Goal: Task Accomplishment & Management: Use online tool/utility

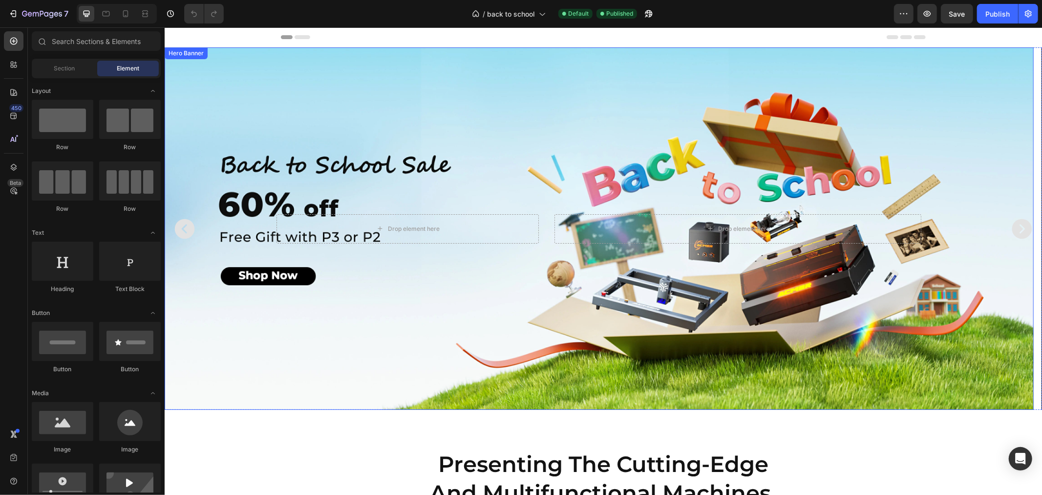
click at [370, 313] on div "Background Image" at bounding box center [598, 228] width 869 height 362
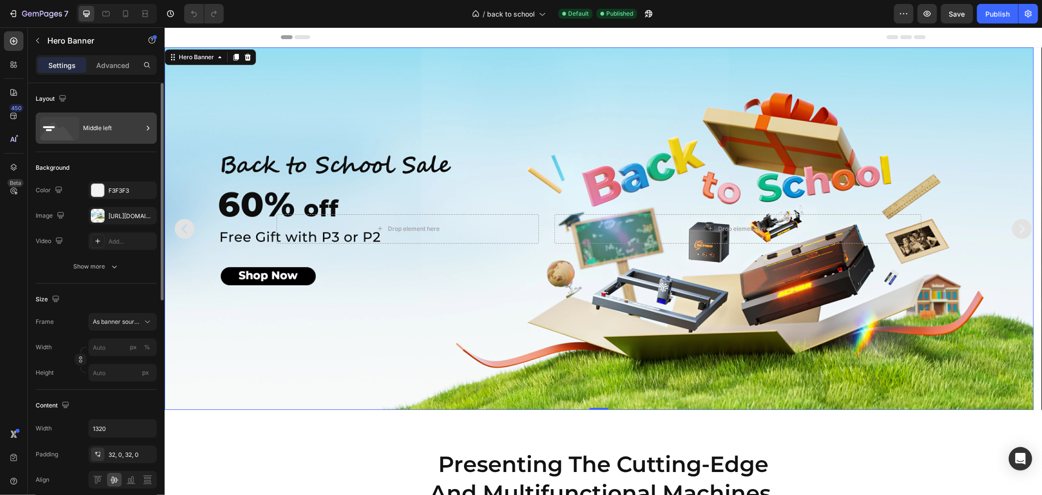
click at [65, 128] on icon at bounding box center [57, 133] width 35 height 23
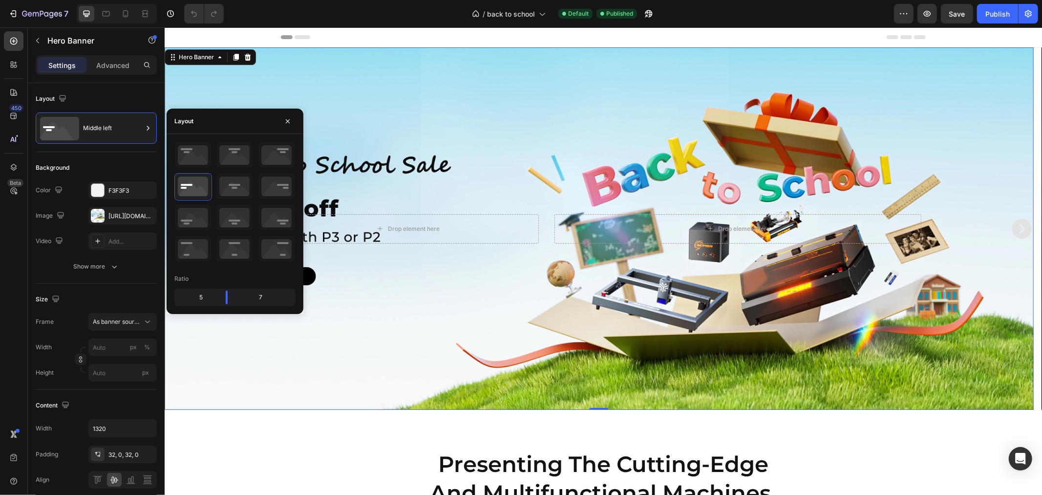
click at [420, 105] on div "Background Image" at bounding box center [598, 228] width 869 height 362
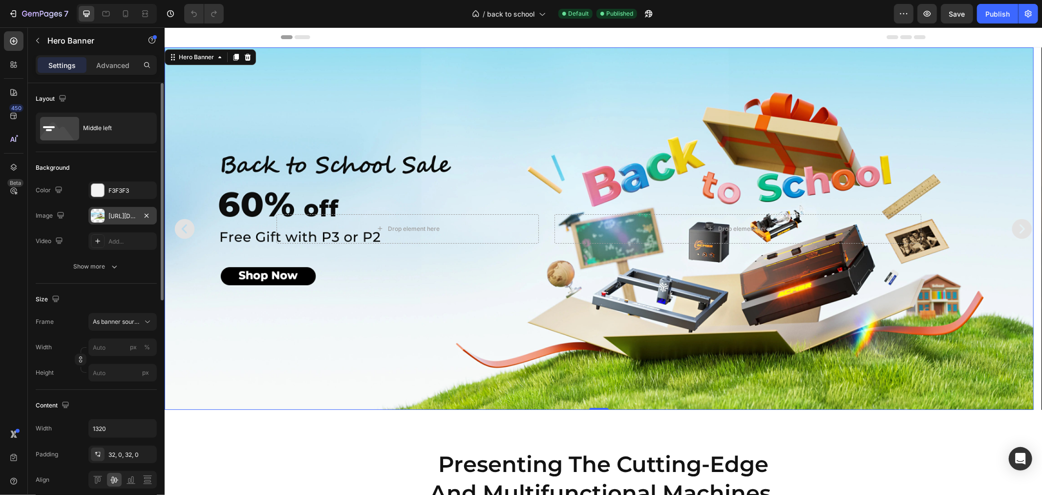
click at [106, 216] on div "https://cdn.shopify.com/s/files/1/0662/7960/4450/files/gempages_485368874087220…" at bounding box center [122, 216] width 68 height 18
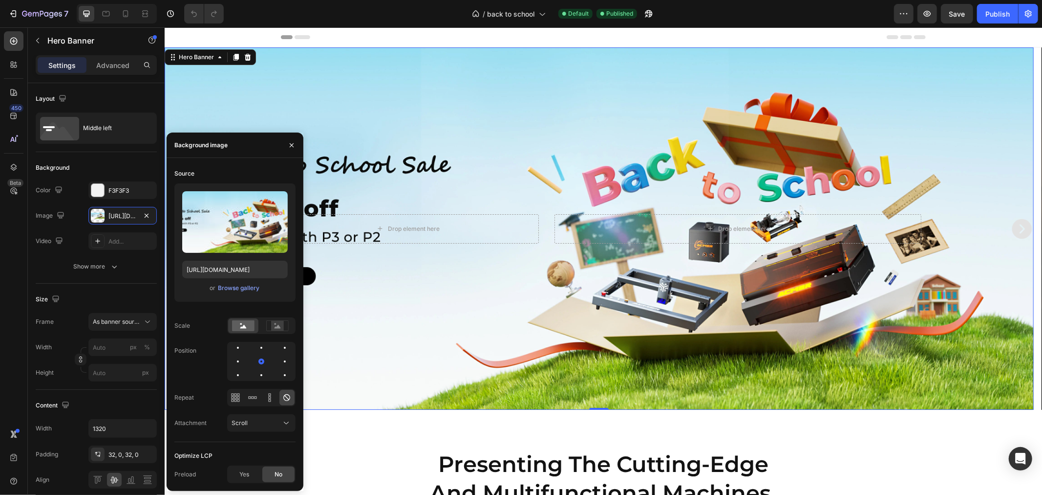
click at [980, 148] on div "Background Image" at bounding box center [598, 228] width 869 height 362
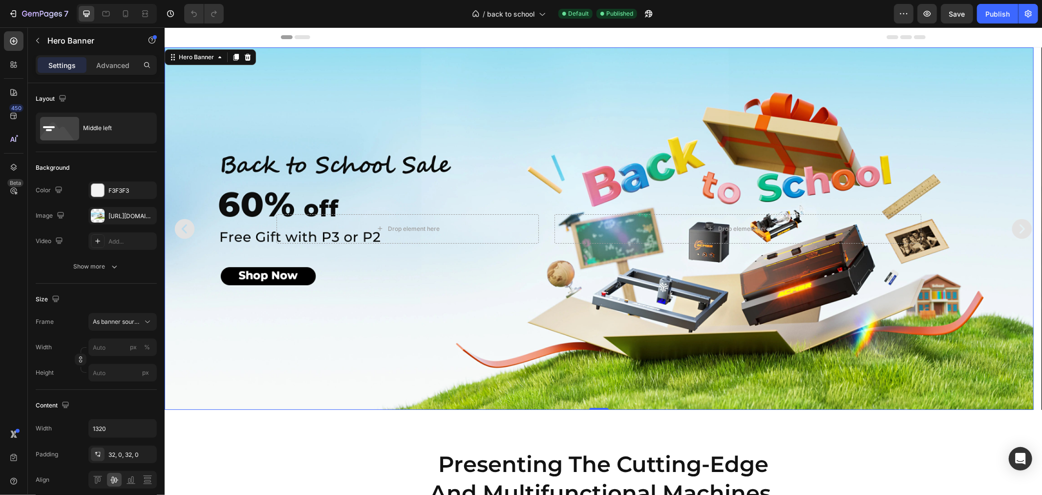
click at [520, 151] on div "Background Image" at bounding box center [598, 228] width 869 height 362
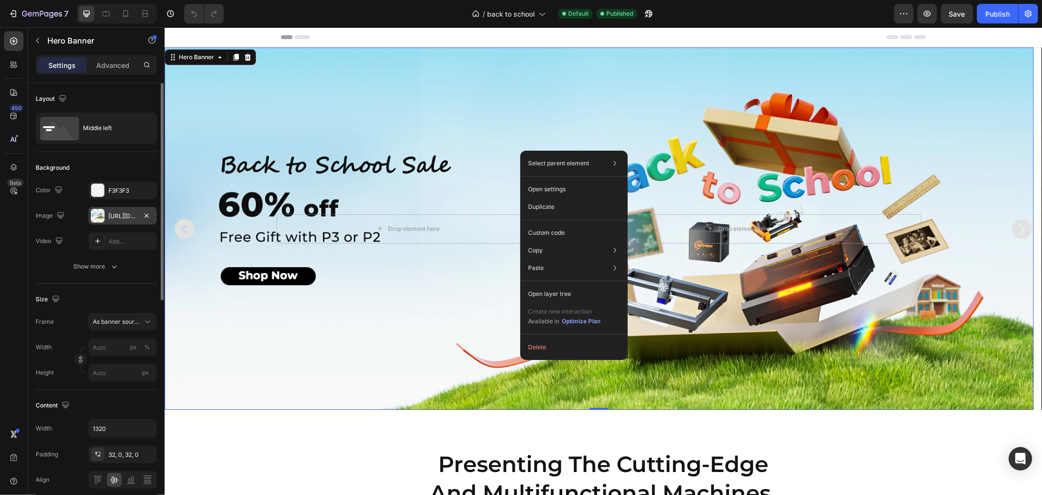
click at [108, 217] on div "https://cdn.shopify.com/s/files/1/0662/7960/4450/files/gempages_485368874087220…" at bounding box center [122, 216] width 68 height 18
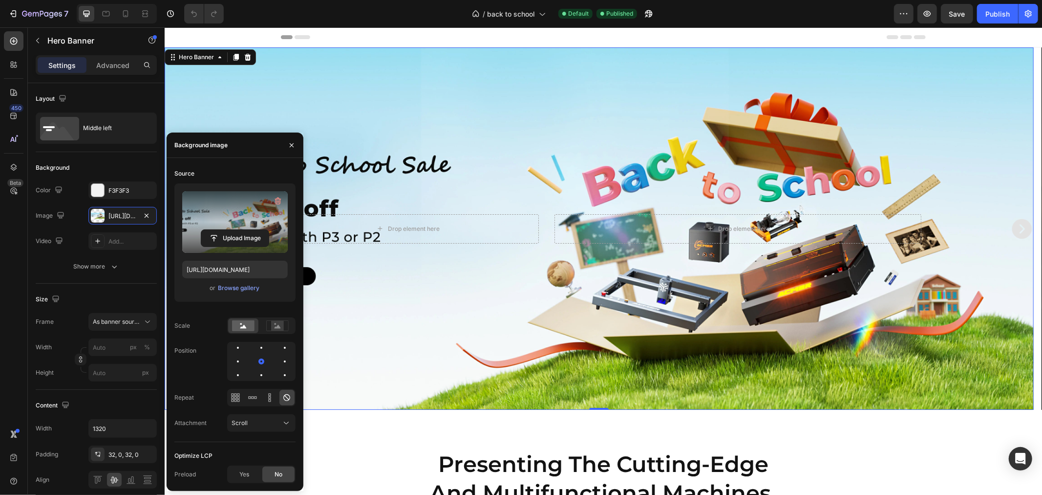
click at [192, 222] on label at bounding box center [235, 222] width 106 height 62
click at [201, 230] on input "file" at bounding box center [234, 238] width 67 height 17
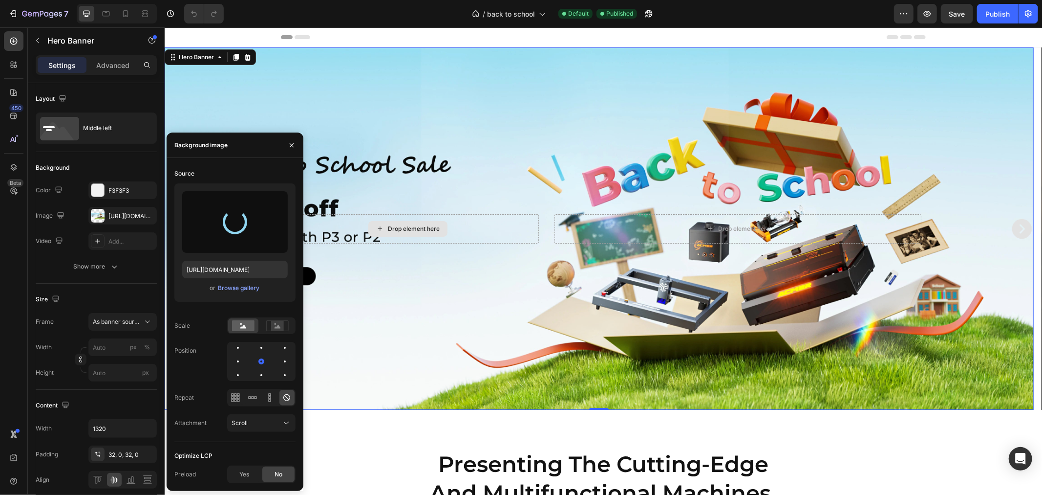
click at [360, 236] on div "Drop element here" at bounding box center [407, 228] width 262 height 29
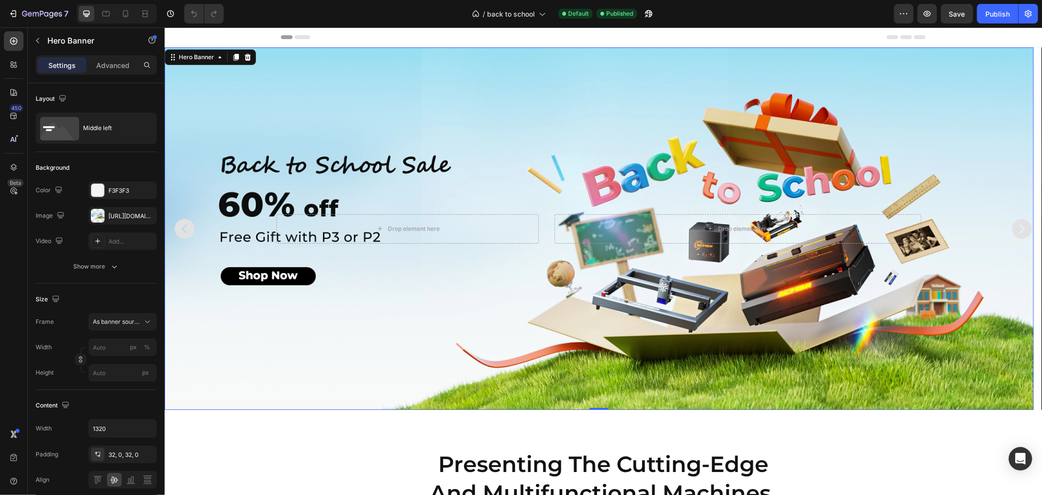
click at [258, 203] on div "Background Image" at bounding box center [598, 228] width 869 height 362
click at [252, 234] on div "Background Image" at bounding box center [598, 228] width 869 height 362
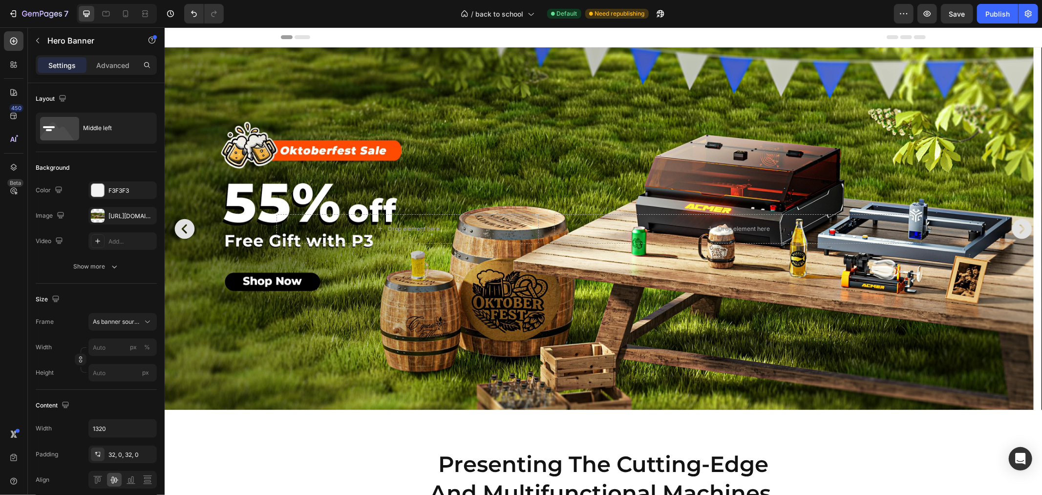
click at [449, 104] on div "Background Image" at bounding box center [598, 228] width 869 height 362
click at [106, 64] on p "Advanced" at bounding box center [112, 65] width 33 height 10
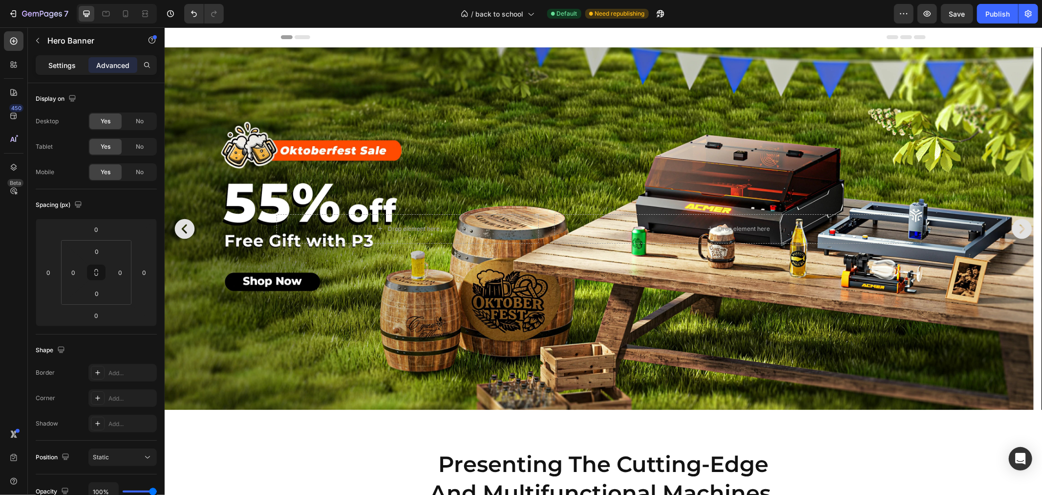
drag, startPoint x: 64, startPoint y: 67, endPoint x: 93, endPoint y: 61, distance: 30.5
click at [64, 67] on p "Settings" at bounding box center [61, 65] width 27 height 10
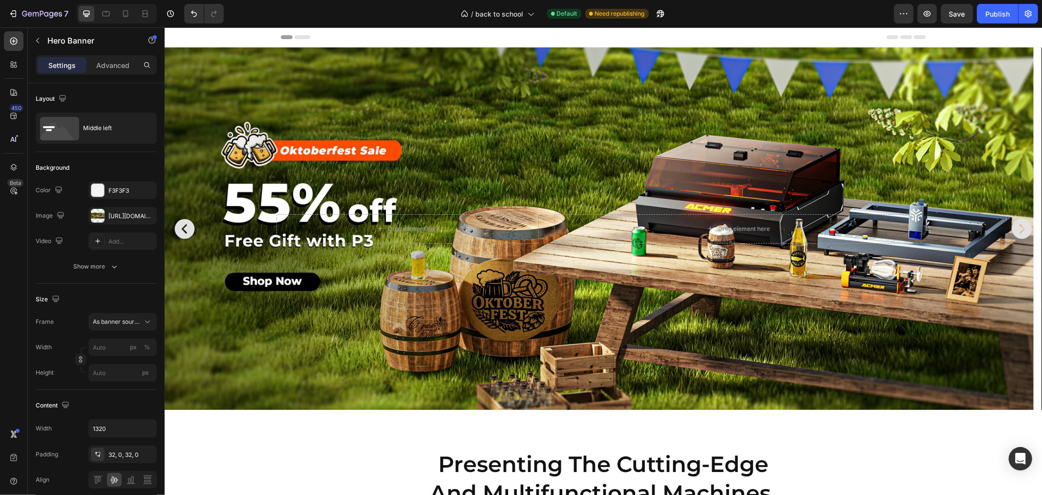
click at [288, 68] on div "Background Image" at bounding box center [598, 228] width 869 height 362
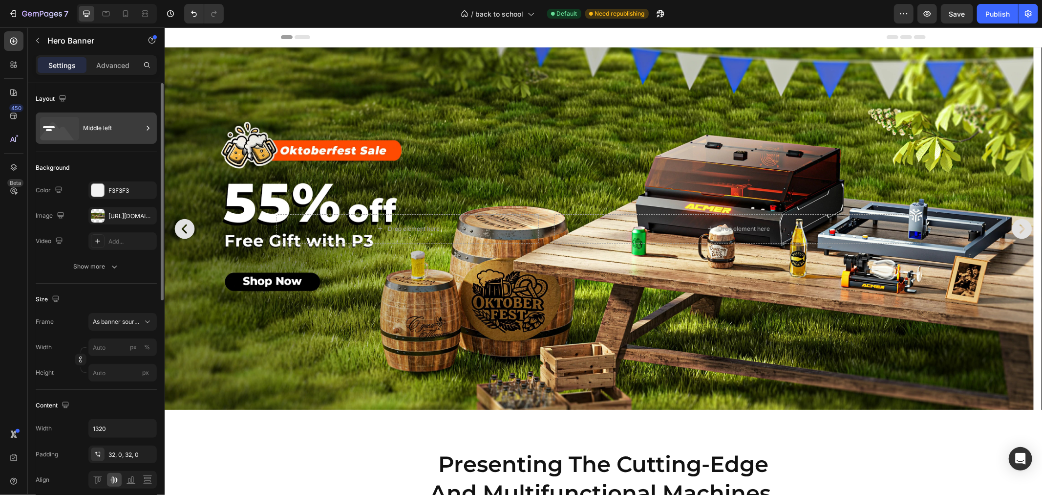
click at [129, 129] on div "Middle left" at bounding box center [113, 128] width 60 height 22
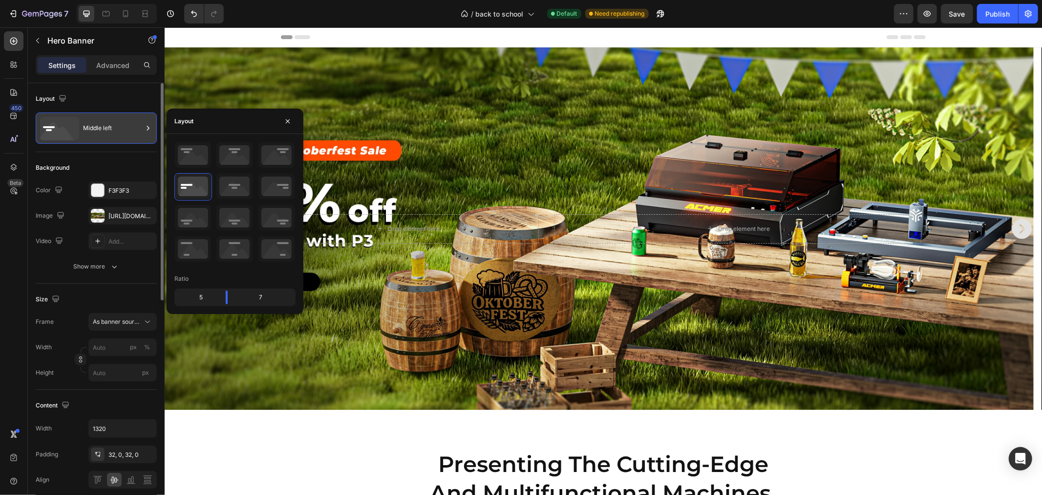
click at [129, 127] on div "Middle left" at bounding box center [113, 128] width 60 height 22
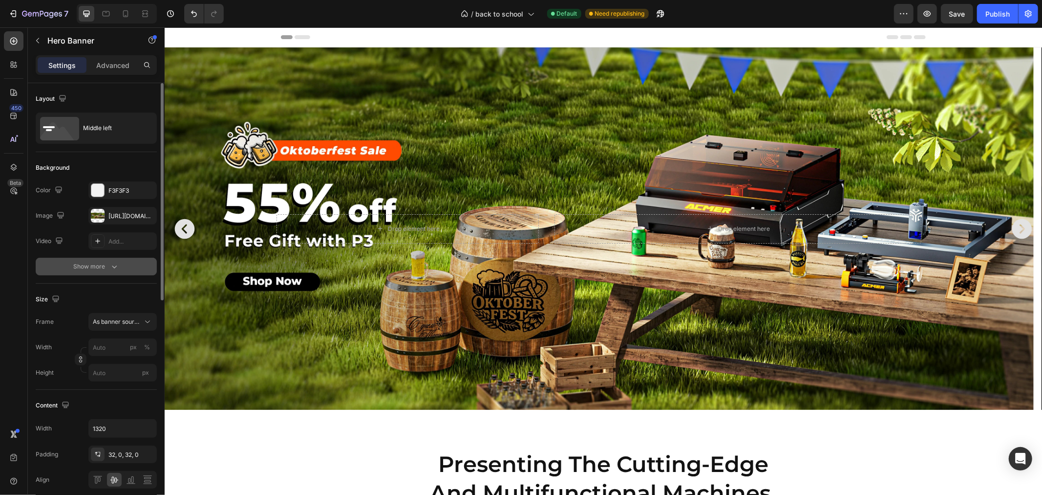
click at [111, 264] on icon "button" at bounding box center [114, 266] width 10 height 10
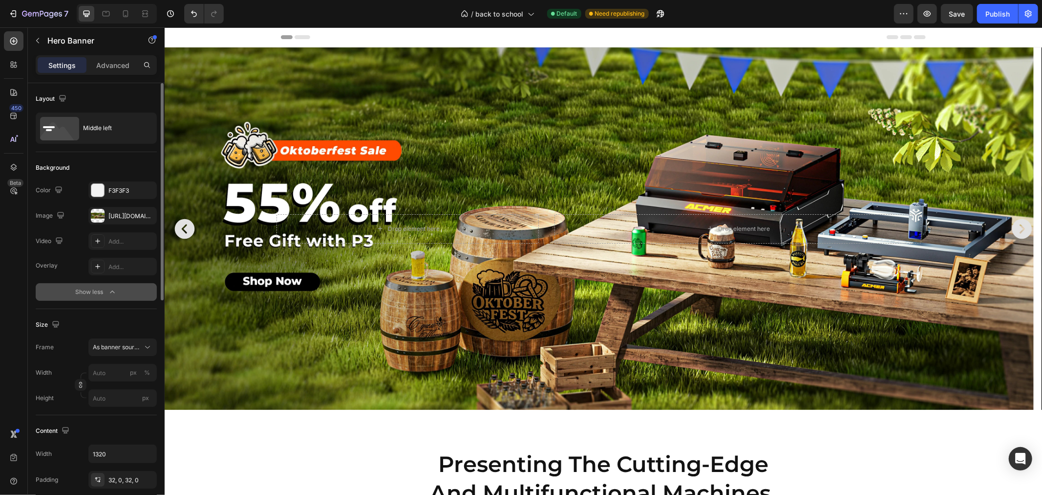
click at [114, 290] on icon "button" at bounding box center [113, 292] width 10 height 10
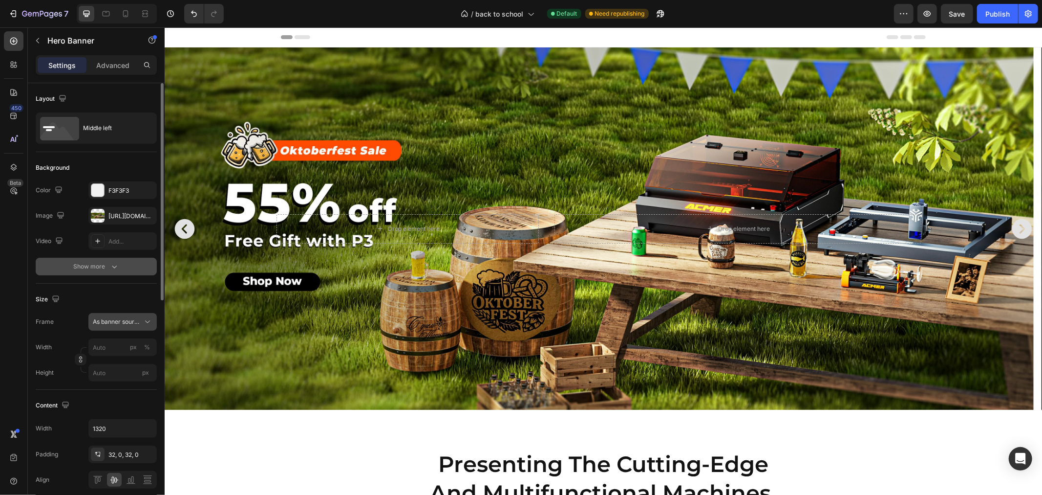
click at [148, 320] on icon at bounding box center [148, 322] width 10 height 10
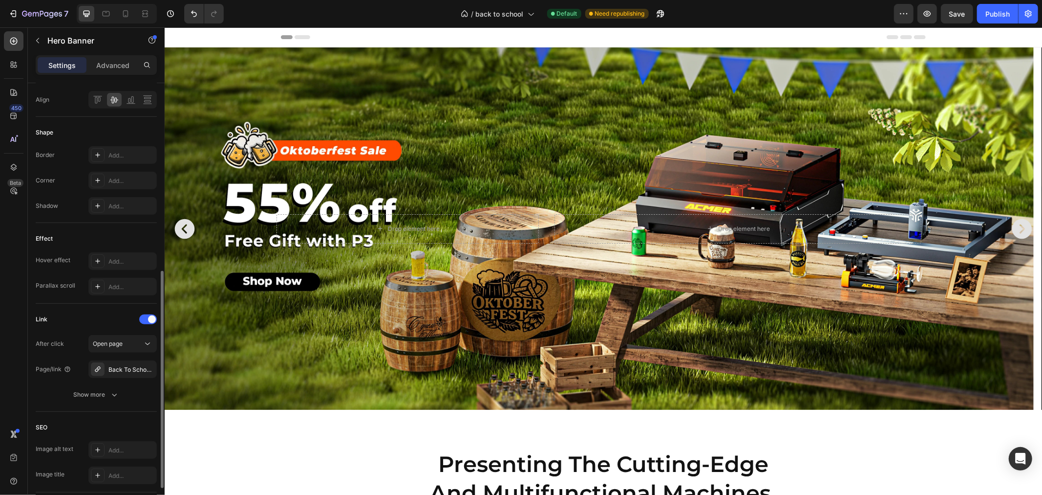
scroll to position [450, 0]
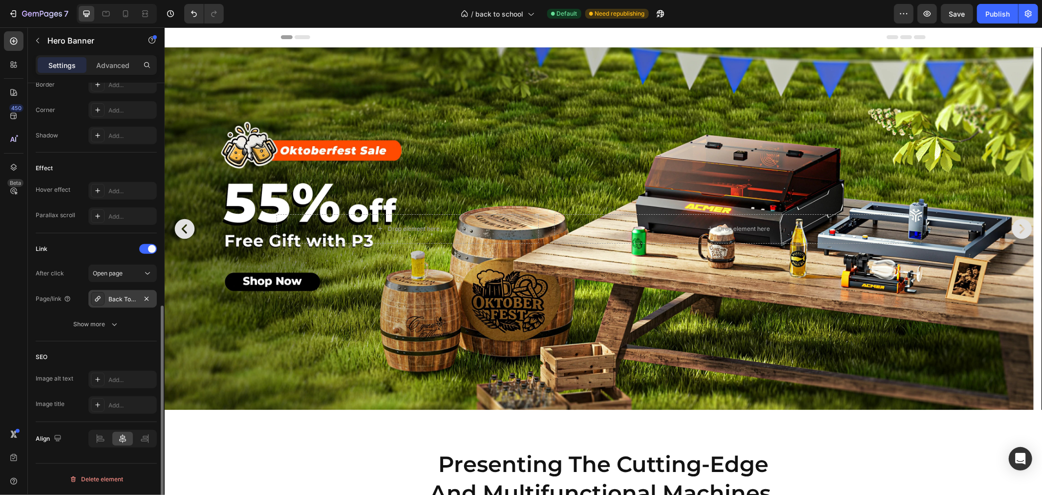
click at [100, 296] on icon at bounding box center [97, 298] width 5 height 5
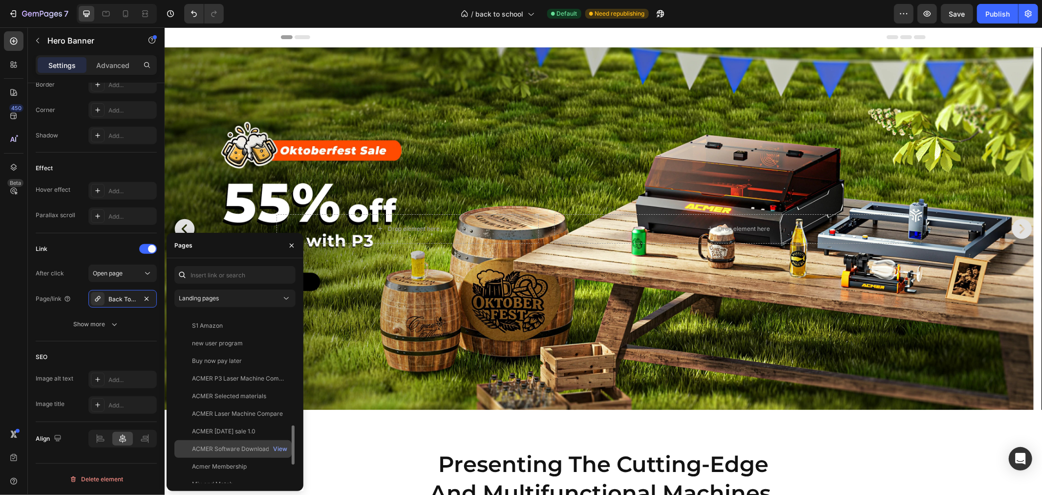
scroll to position [543, 0]
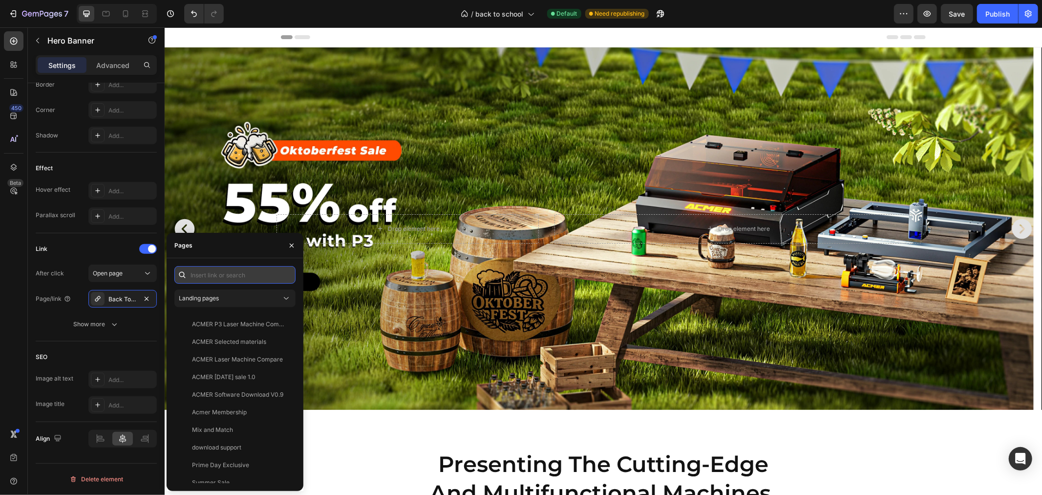
click at [209, 276] on input "text" at bounding box center [234, 275] width 121 height 18
paste input "Oktoberfest"
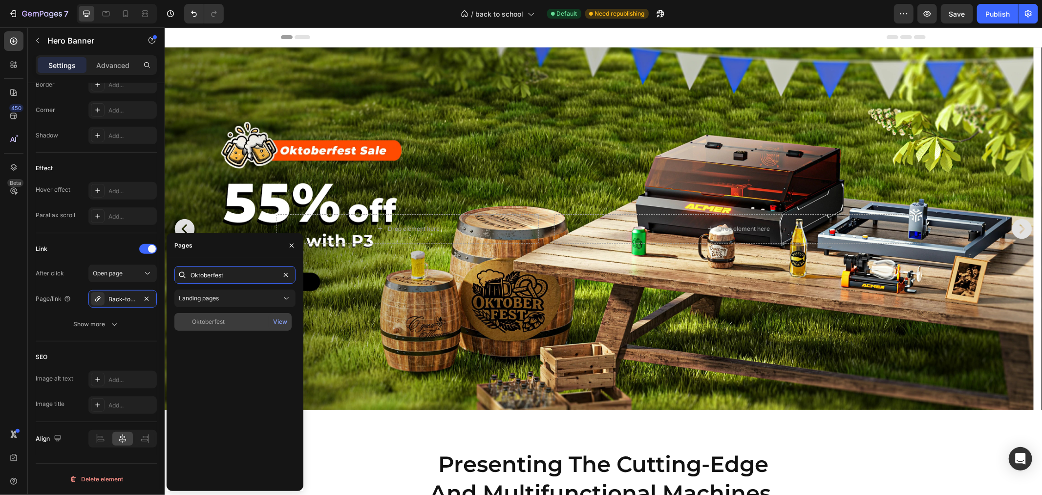
type input "Oktoberfest"
click at [218, 317] on div "Oktoberfest" at bounding box center [208, 321] width 33 height 9
click at [209, 320] on div "Oktoberfest" at bounding box center [208, 321] width 33 height 9
click at [211, 320] on div "Oktoberfest" at bounding box center [208, 321] width 33 height 9
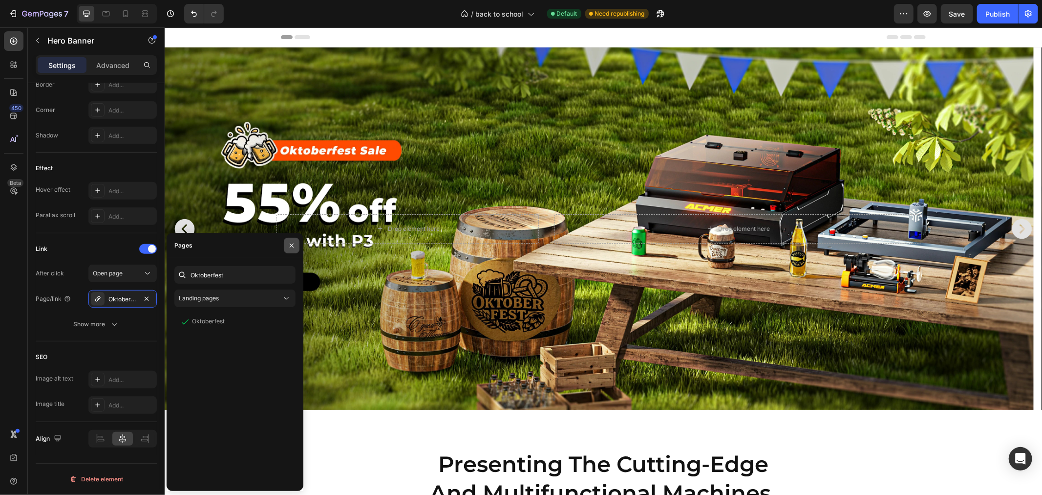
click at [291, 242] on icon "button" at bounding box center [292, 245] width 8 height 8
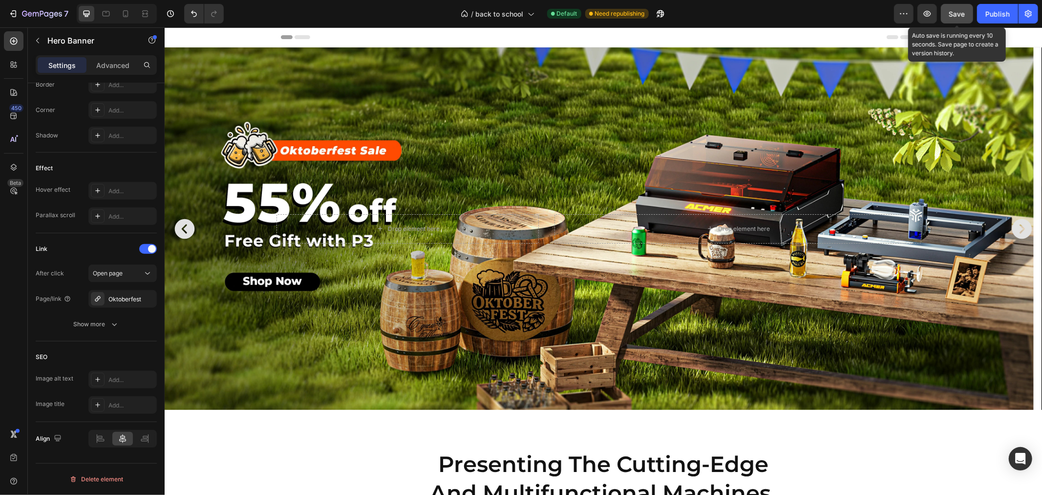
click at [954, 15] on span "Save" at bounding box center [957, 14] width 16 height 8
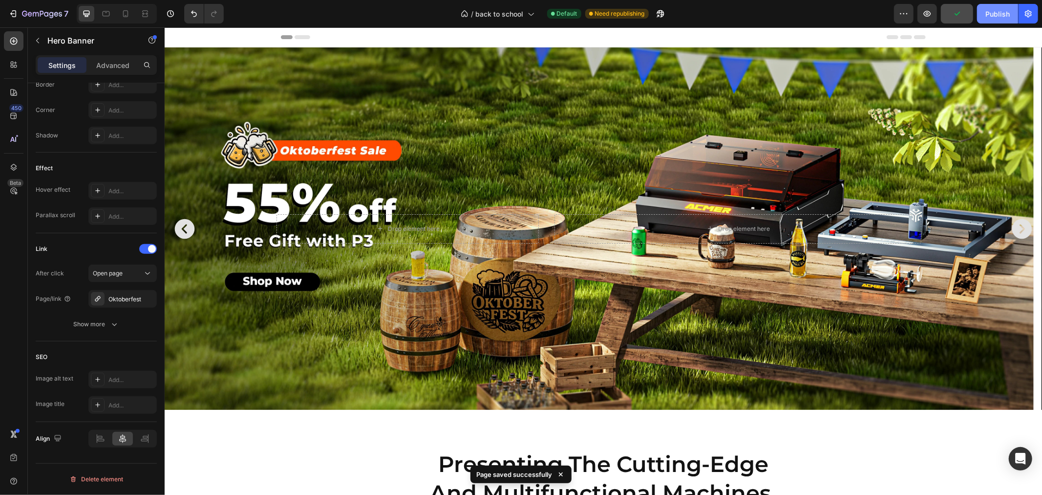
click at [991, 10] on div "Publish" at bounding box center [998, 14] width 24 height 10
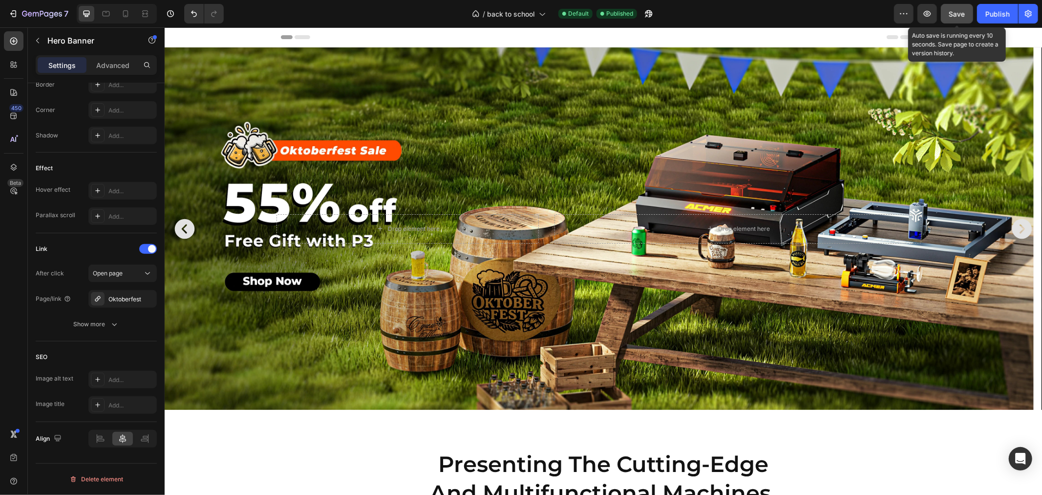
click at [956, 14] on span "Save" at bounding box center [957, 14] width 16 height 8
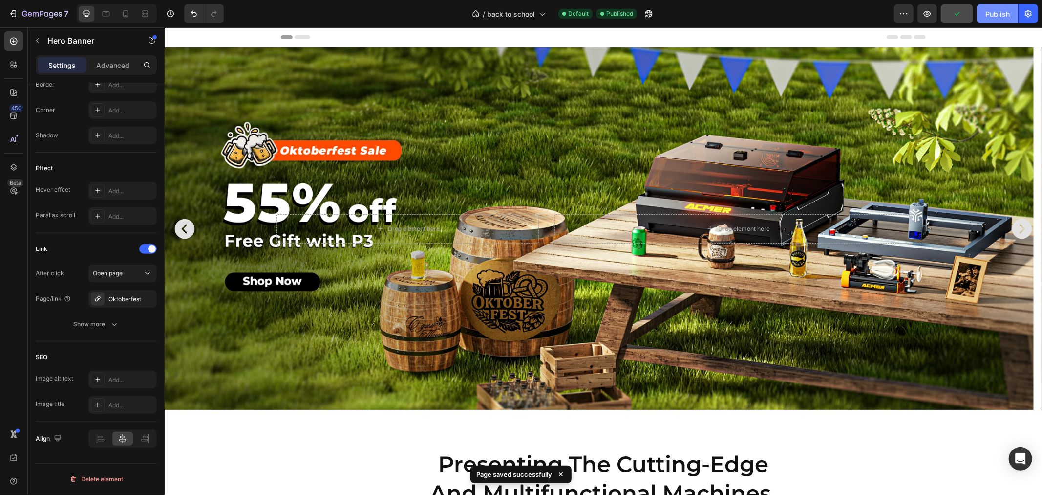
click at [991, 13] on div "Publish" at bounding box center [998, 14] width 24 height 10
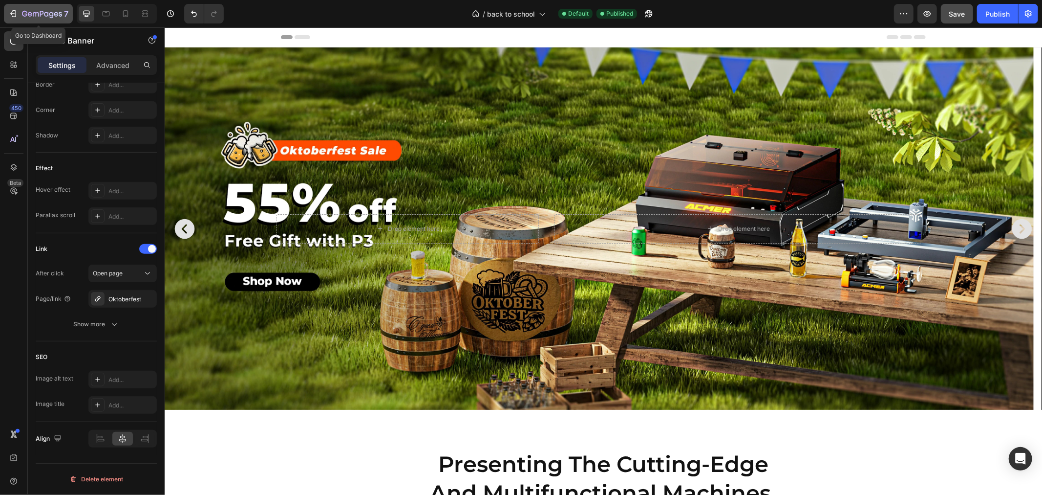
click at [12, 12] on icon "button" at bounding box center [13, 14] width 10 height 10
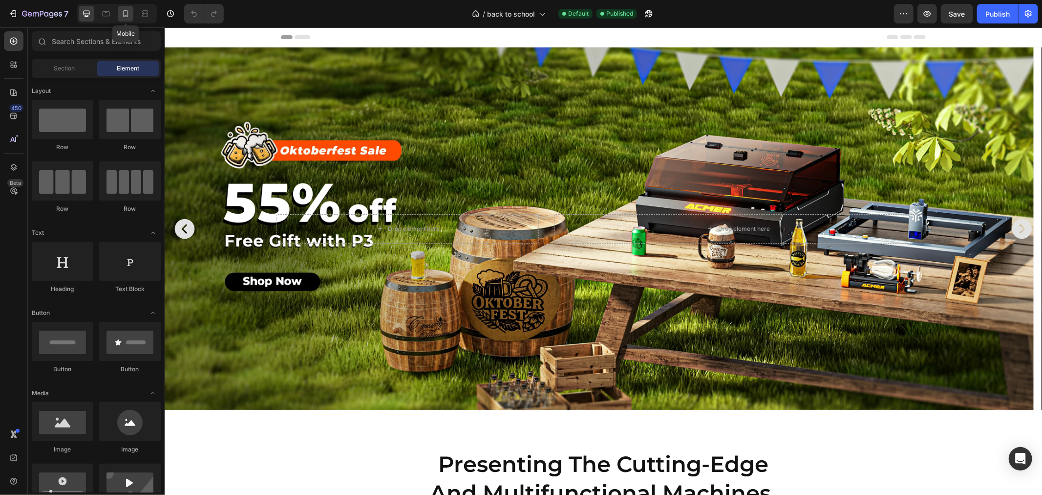
click at [129, 17] on icon at bounding box center [126, 14] width 10 height 10
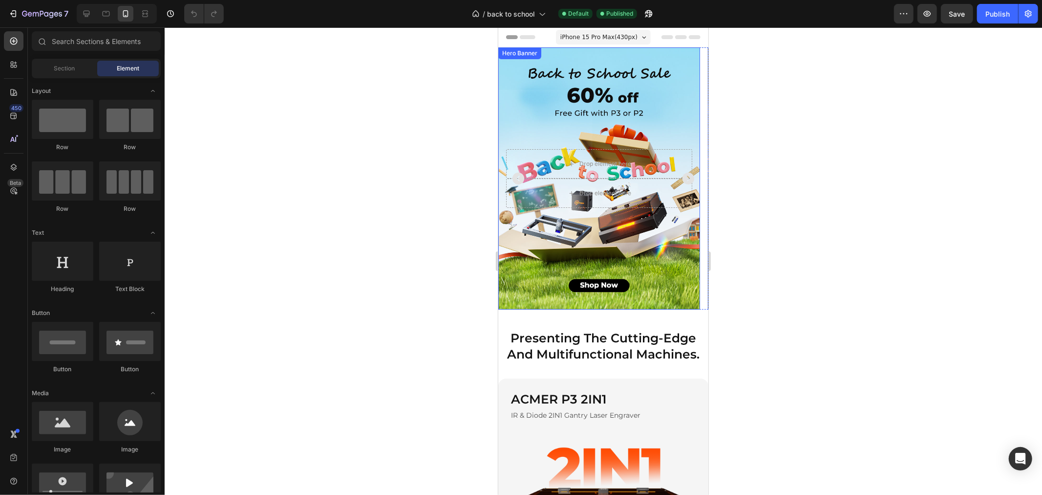
click at [542, 90] on div "Background Image" at bounding box center [599, 178] width 202 height 262
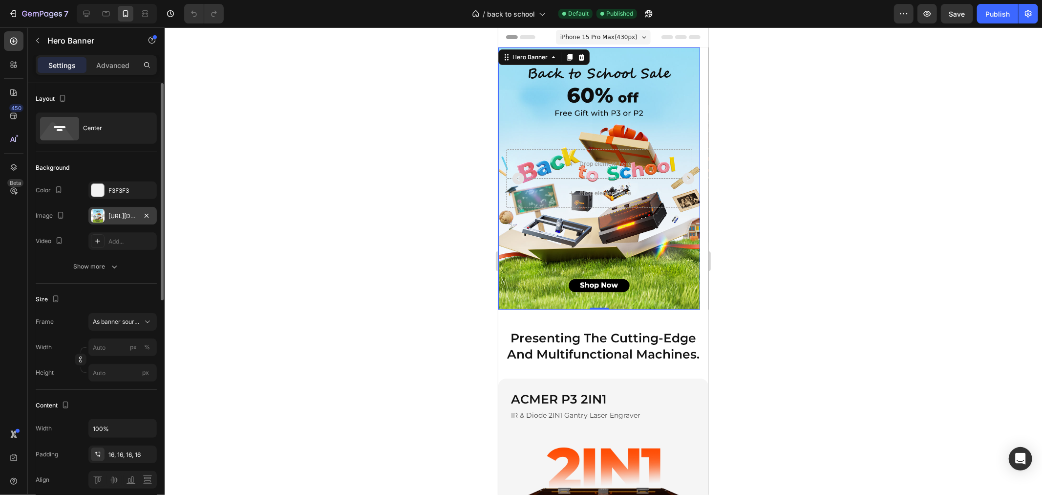
click at [103, 214] on div at bounding box center [98, 216] width 14 height 14
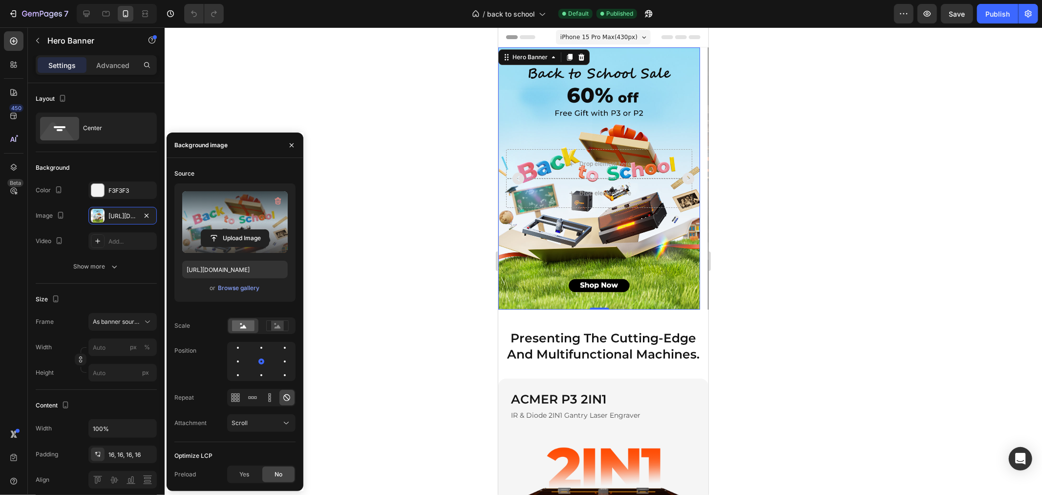
click at [207, 211] on label at bounding box center [235, 222] width 106 height 62
click at [207, 230] on input "file" at bounding box center [234, 238] width 67 height 17
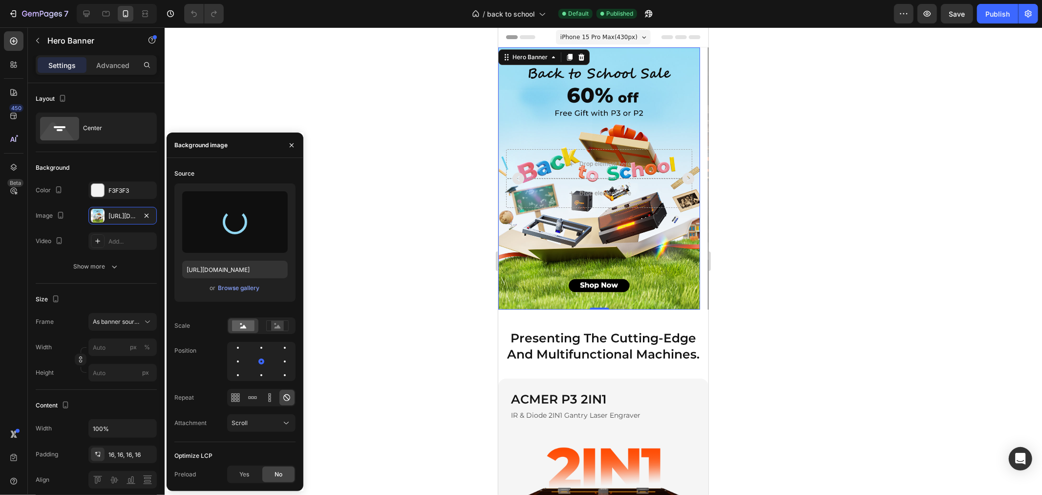
type input "https://cdn.shopify.com/s/files/1/0662/7960/4450/files/gempages_485368874087220…"
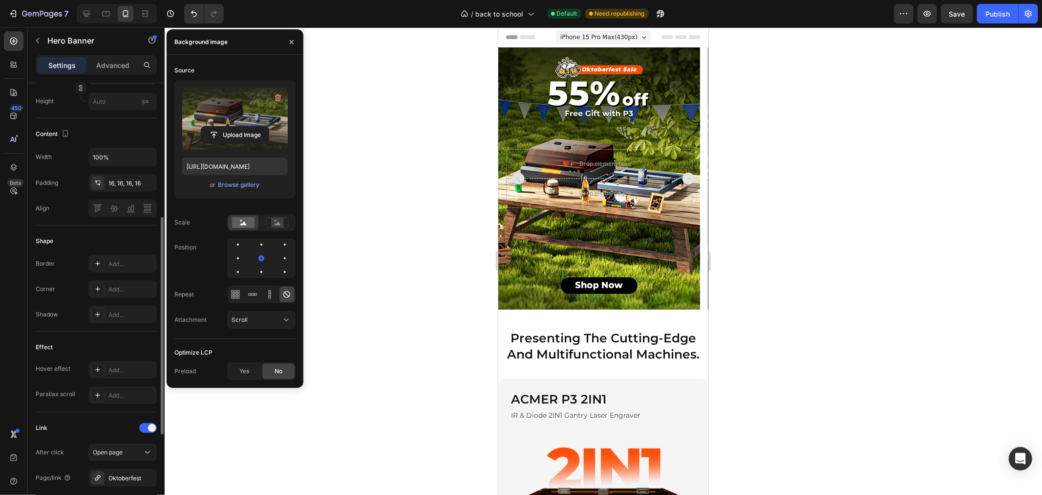
scroll to position [380, 0]
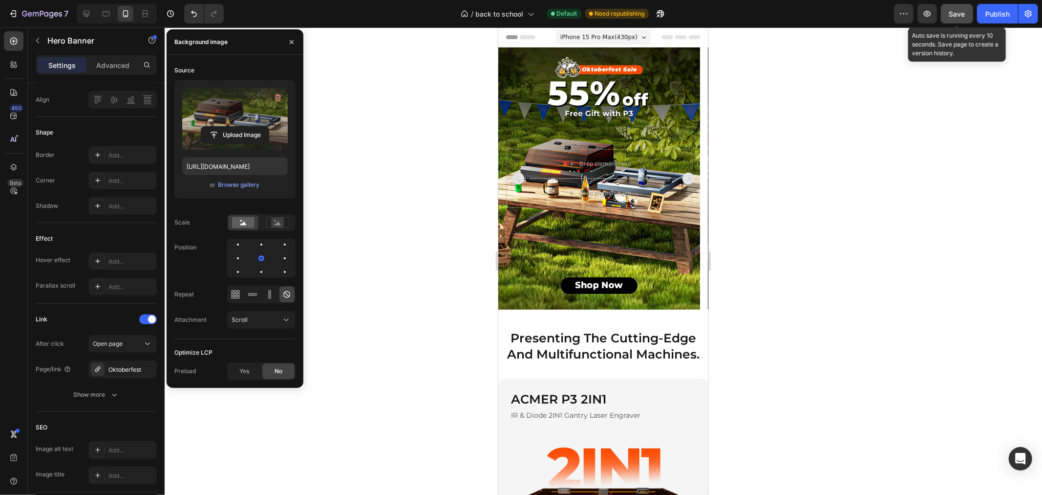
click at [949, 14] on button "Save" at bounding box center [957, 14] width 32 height 20
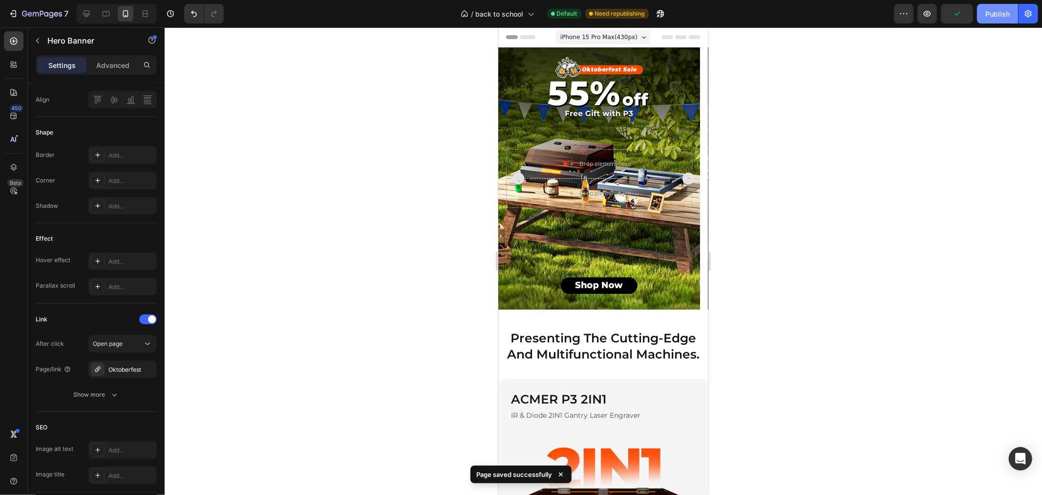
click at [998, 12] on div "Publish" at bounding box center [998, 14] width 24 height 10
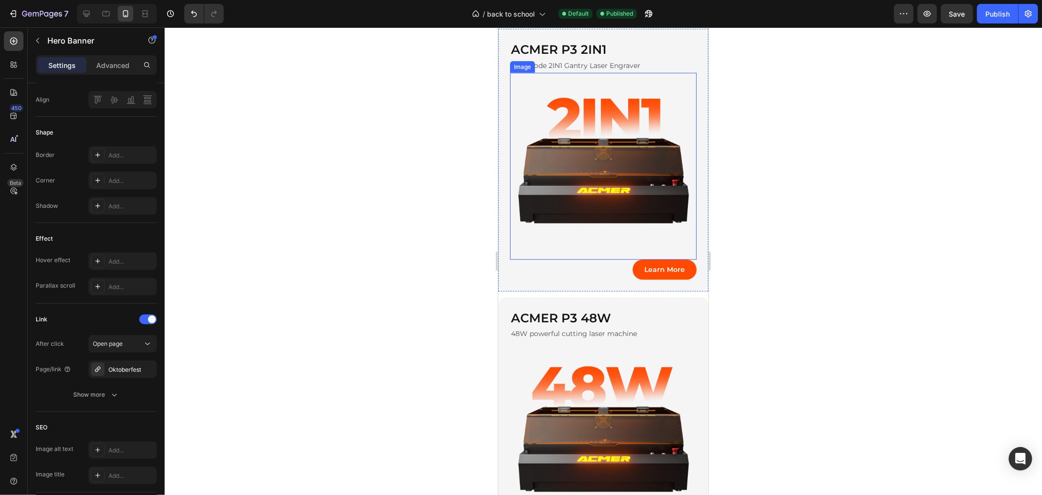
scroll to position [489, 0]
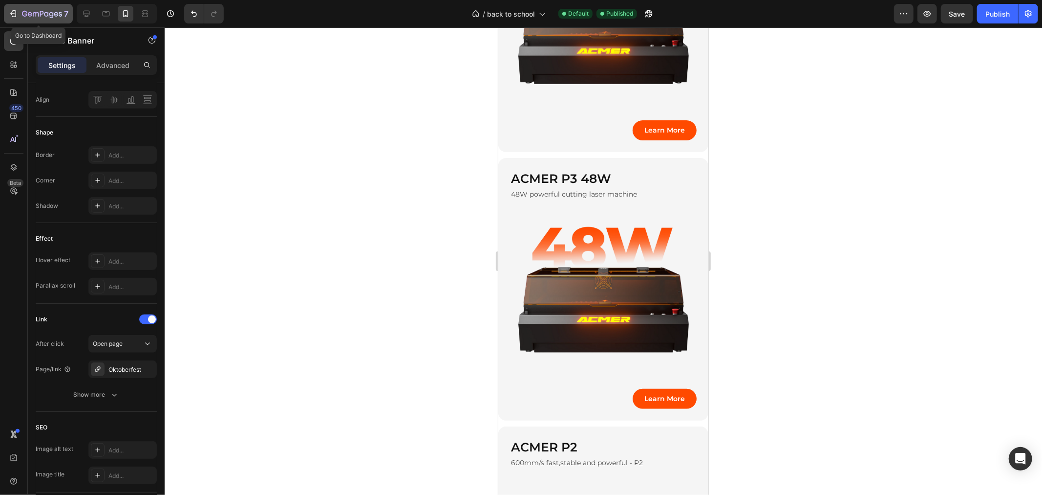
click at [10, 10] on icon "button" at bounding box center [13, 14] width 10 height 10
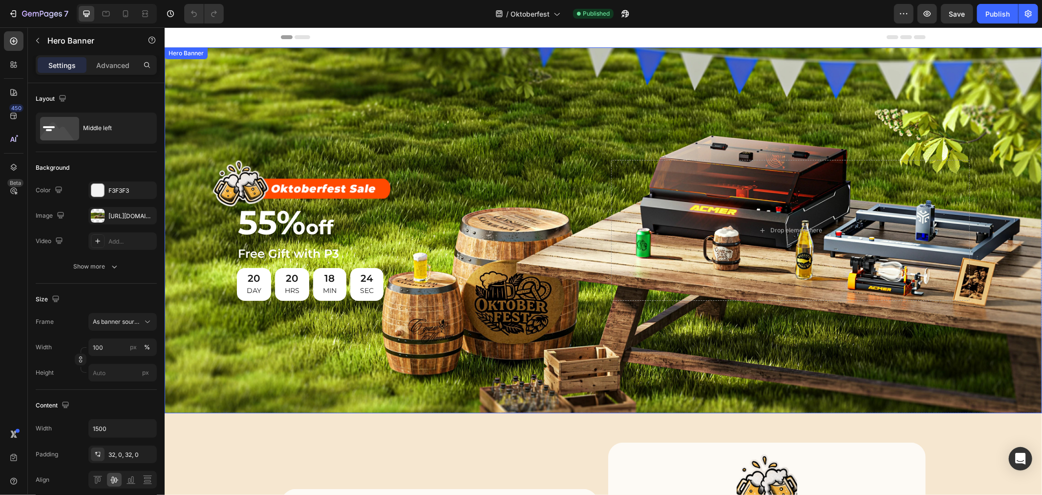
click at [432, 148] on div "Image 55% off Heading Free Gift with P3 Heading 20 DAY 20 HRS 18 MIN 24 SEC Cou…" at bounding box center [603, 230] width 733 height 173
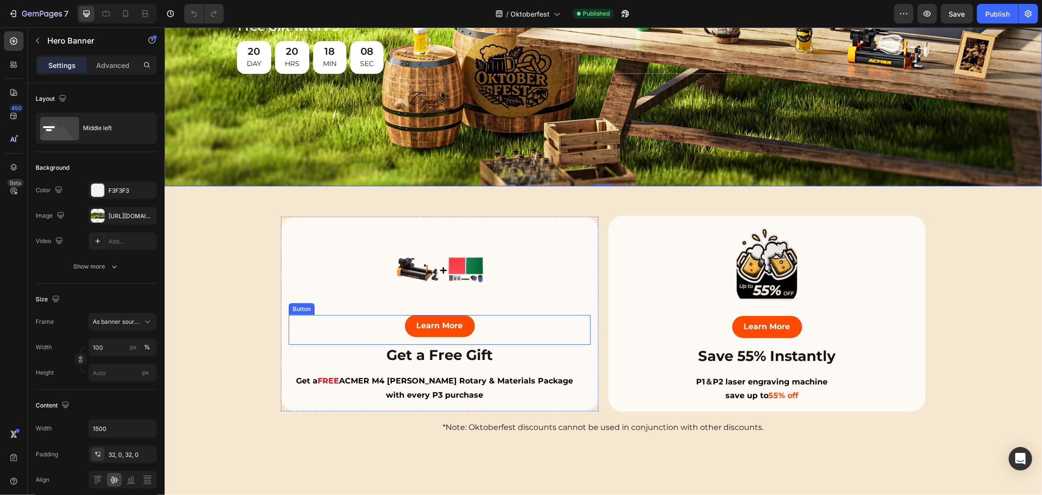
scroll to position [271, 0]
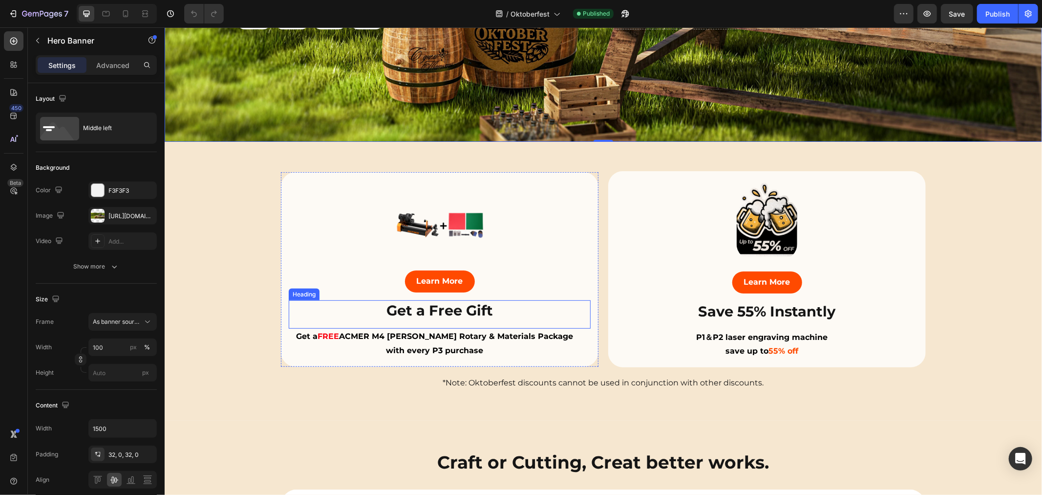
click at [564, 318] on div "Get a Free Gift Heading" at bounding box center [439, 314] width 302 height 28
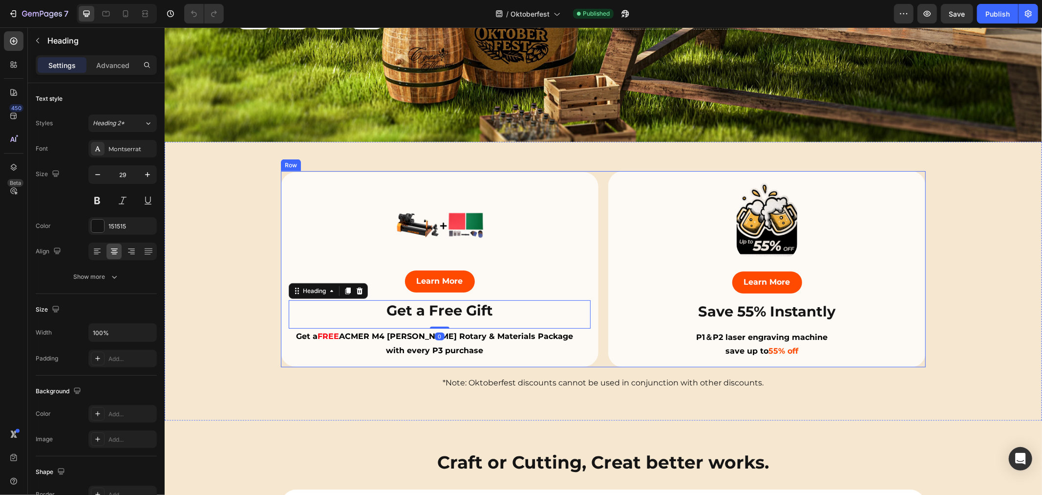
click at [281, 358] on div "Image Learn More Button Get a Free Gift Heading 0 Get a FREE ACMER M4 [PERSON_N…" at bounding box center [440, 269] width 318 height 196
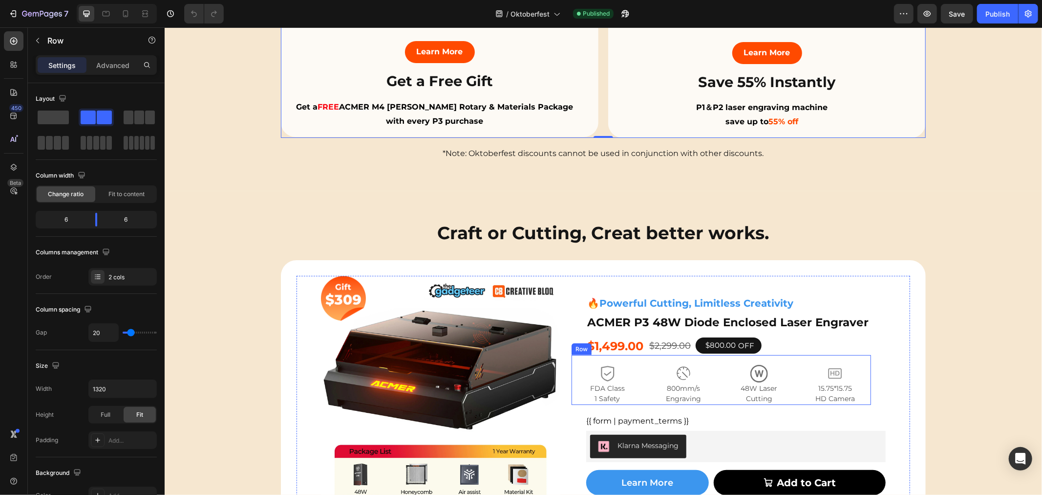
scroll to position [543, 0]
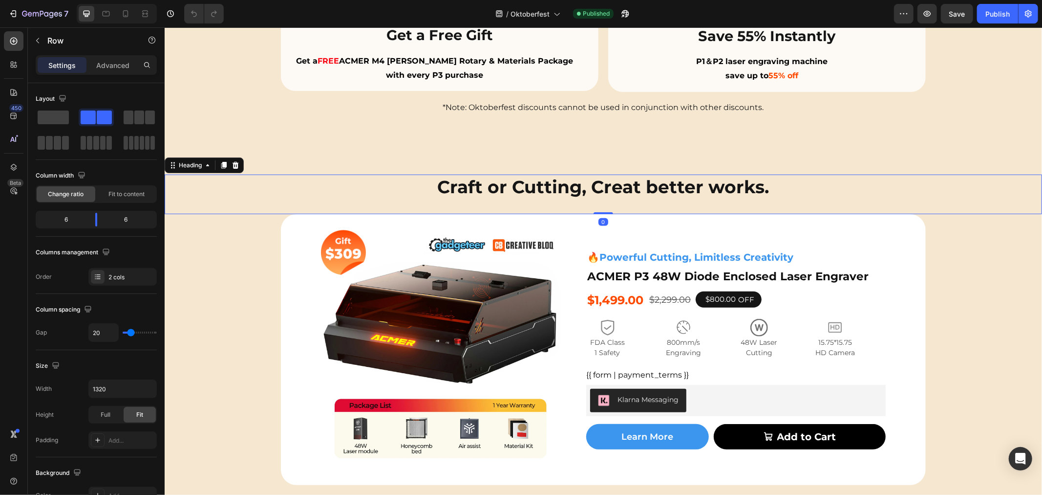
click at [524, 184] on h2 "Craft or Cutting, Creat better works." at bounding box center [603, 186] width 878 height 25
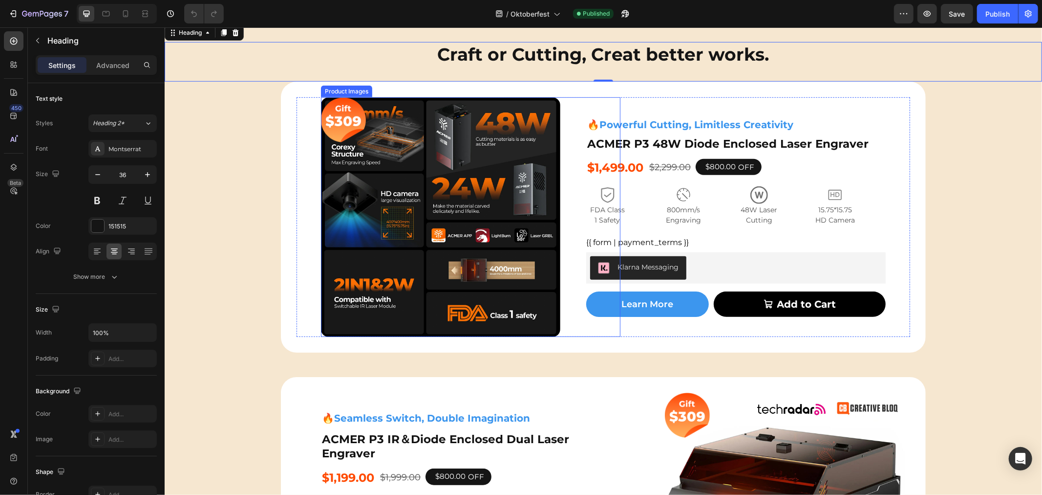
scroll to position [706, 0]
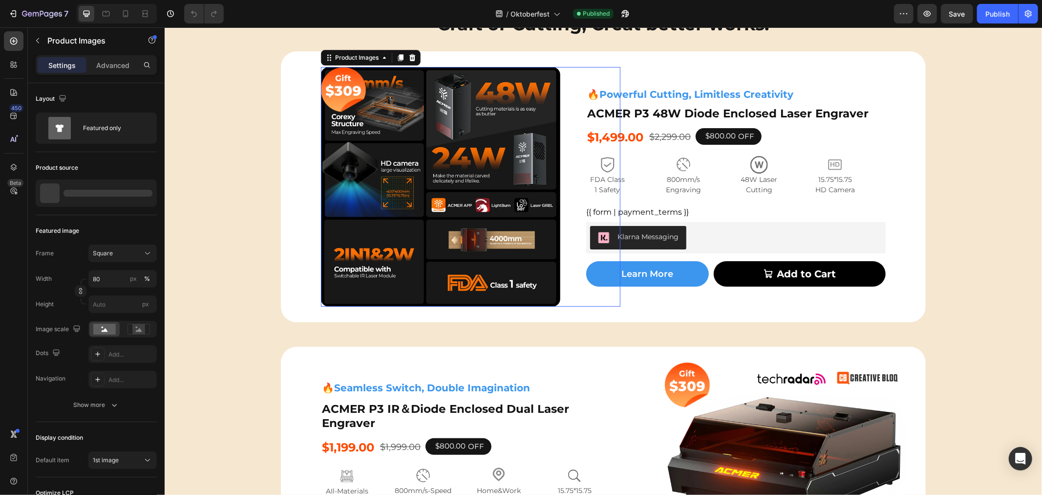
click at [321, 172] on img at bounding box center [440, 185] width 239 height 239
